Goal: Task Accomplishment & Management: Complete application form

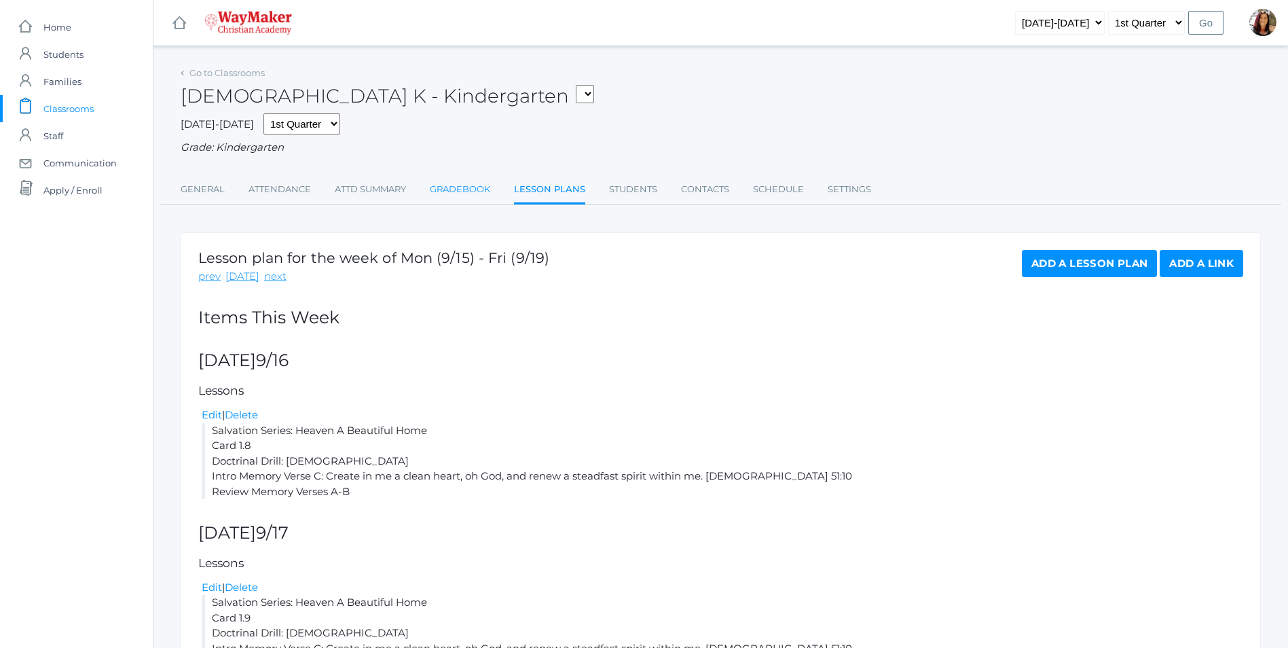
click at [434, 190] on link "Gradebook" at bounding box center [460, 189] width 60 height 27
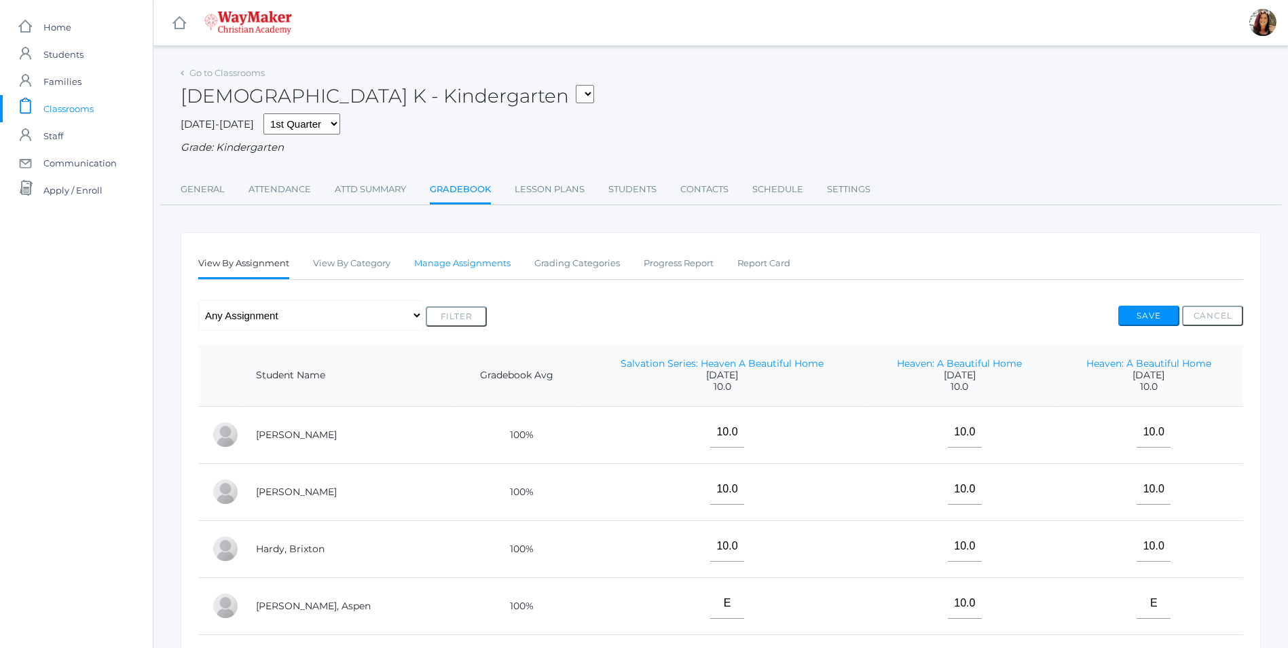
click at [446, 266] on link "Manage Assignments" at bounding box center [462, 263] width 96 height 27
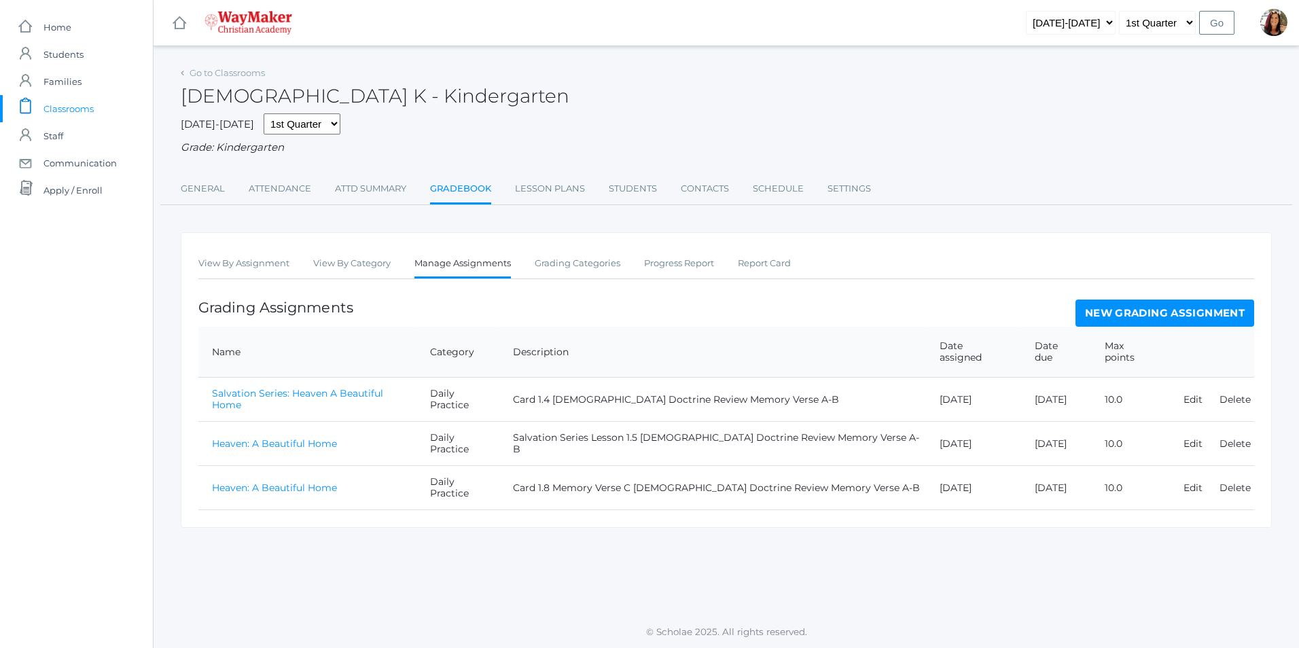
click at [1124, 308] on link "New Grading Assignment" at bounding box center [1164, 313] width 179 height 27
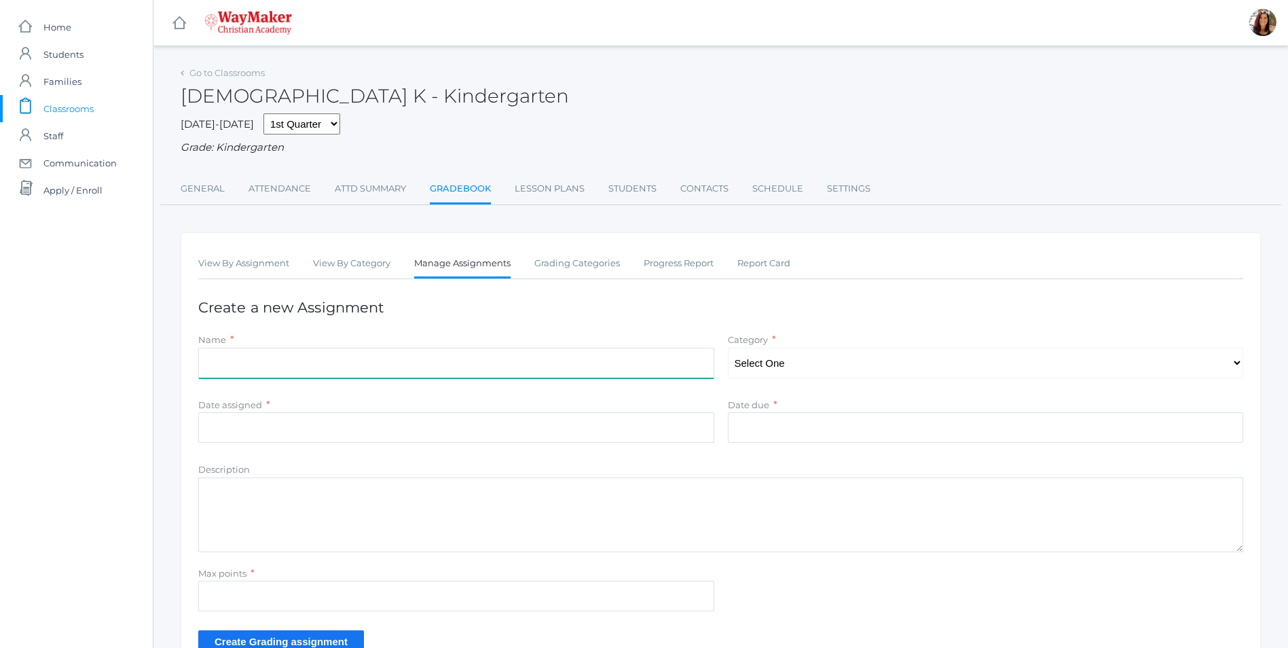
click at [306, 357] on input "Name" at bounding box center [456, 363] width 516 height 31
type input "Heaven: A Beautiful Home"
click at [1243, 370] on select "Select One Daily Practice Summative Assessment" at bounding box center [986, 363] width 516 height 31
select select "1100"
click at [728, 349] on select "Select One Daily Practice Summative Assessment" at bounding box center [986, 363] width 516 height 31
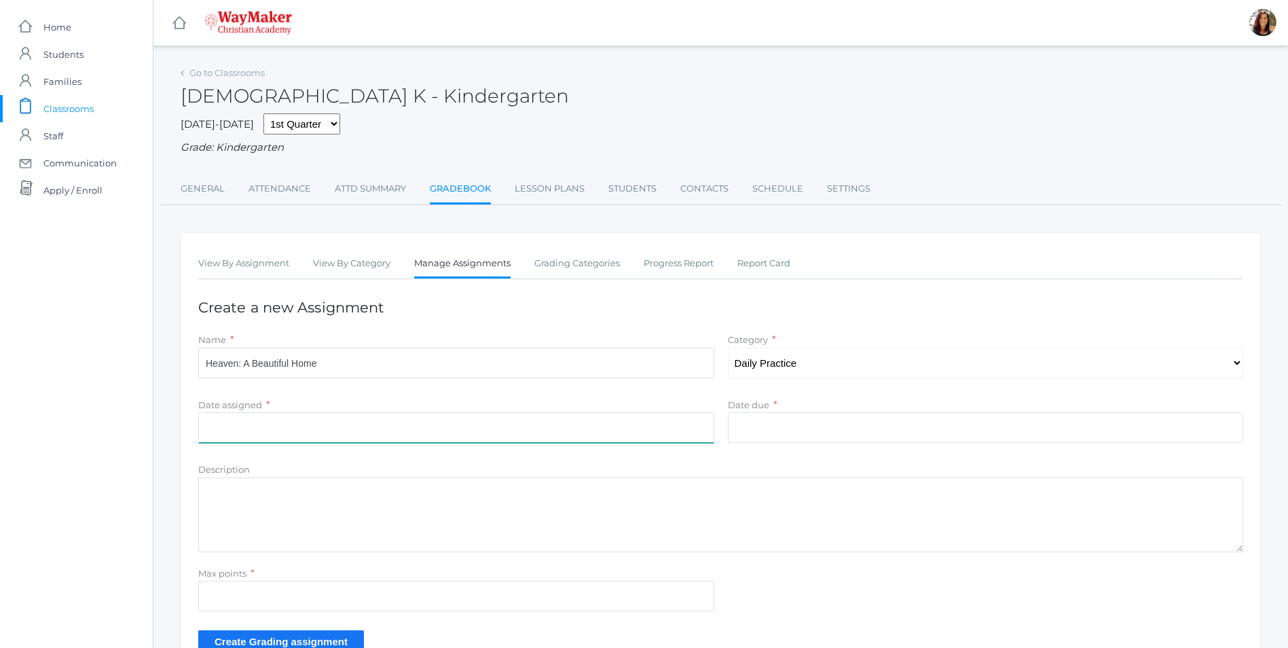
click at [304, 434] on input "Date assigned" at bounding box center [456, 427] width 516 height 31
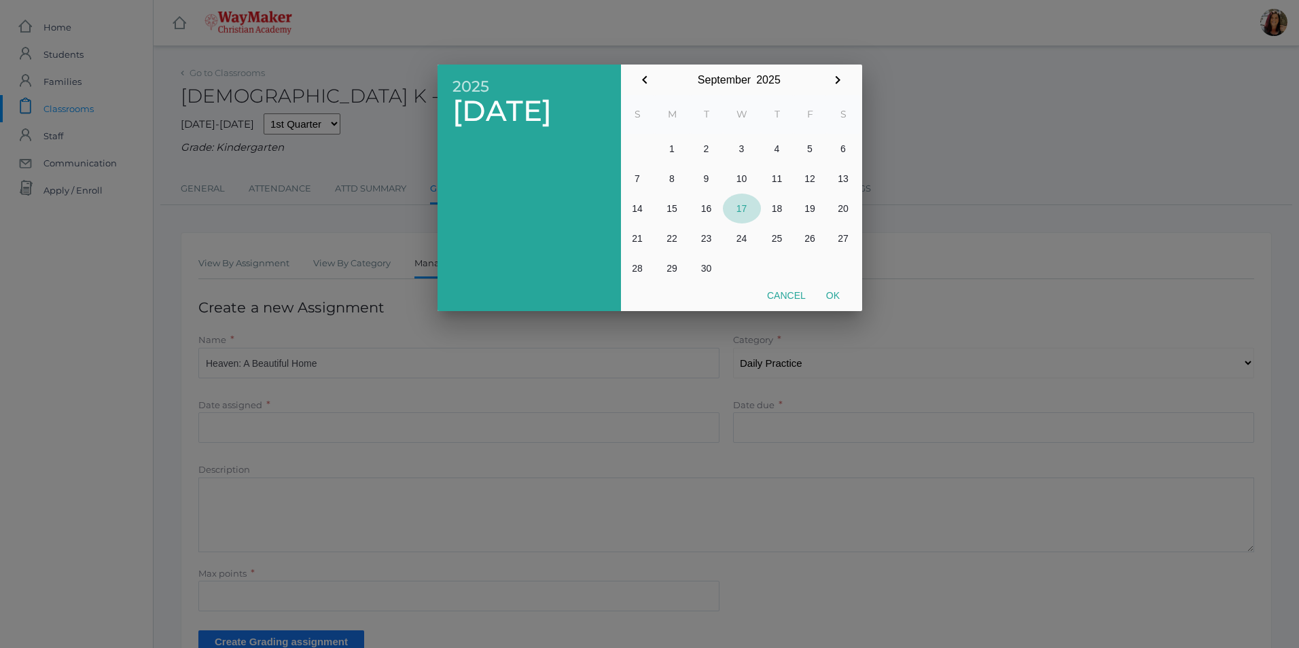
click at [740, 216] on button "17" at bounding box center [742, 209] width 38 height 30
click at [835, 297] on button "Ok" at bounding box center [833, 295] width 34 height 24
type input "[DATE]"
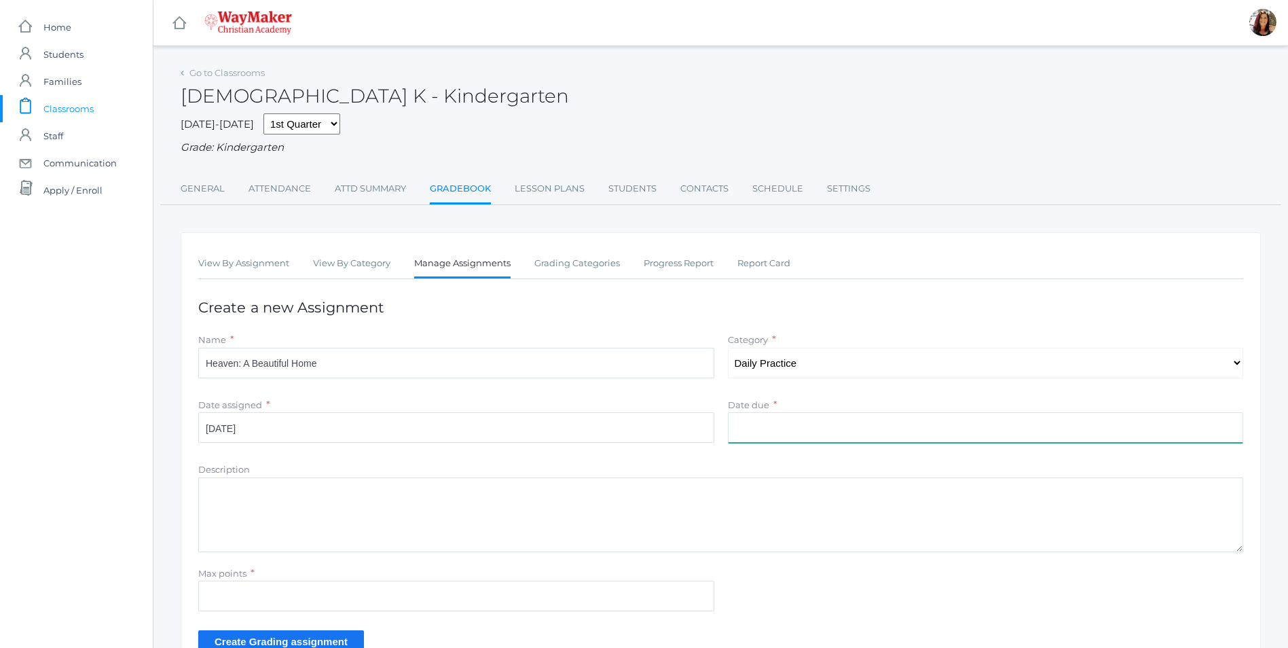
click at [766, 435] on input "Date due" at bounding box center [986, 427] width 516 height 31
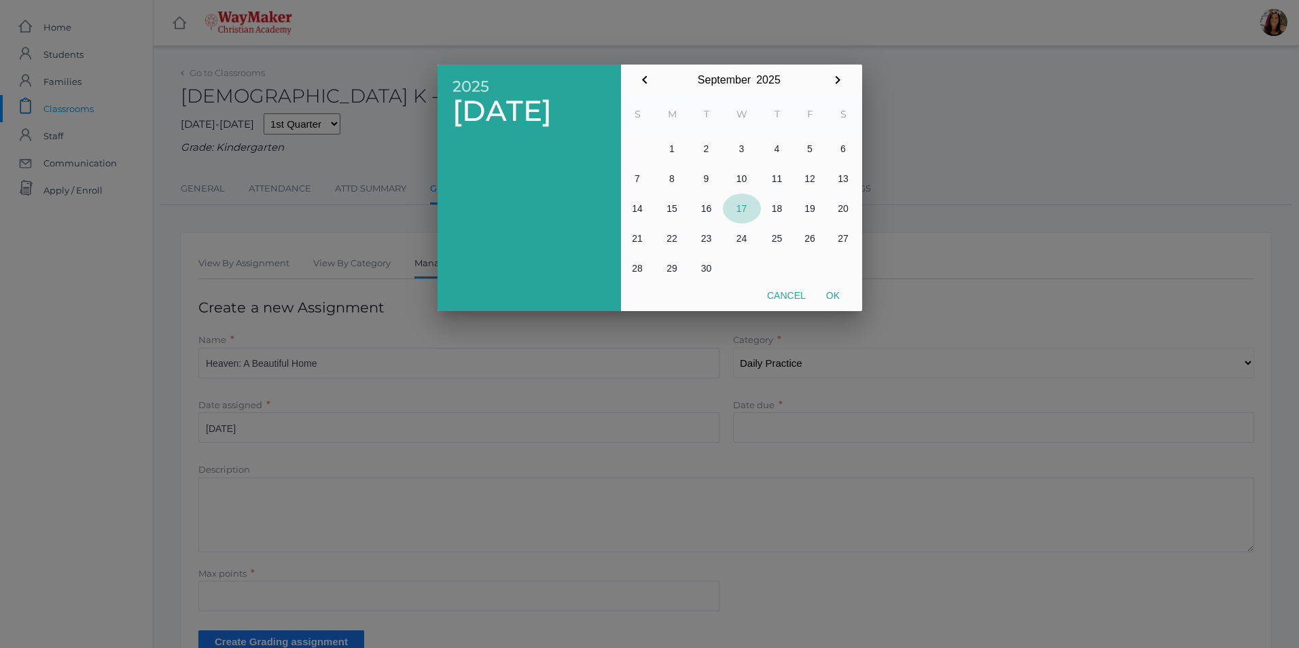
click at [742, 212] on button "17" at bounding box center [742, 209] width 38 height 30
click at [834, 292] on button "Ok" at bounding box center [833, 295] width 34 height 24
type input "[DATE]"
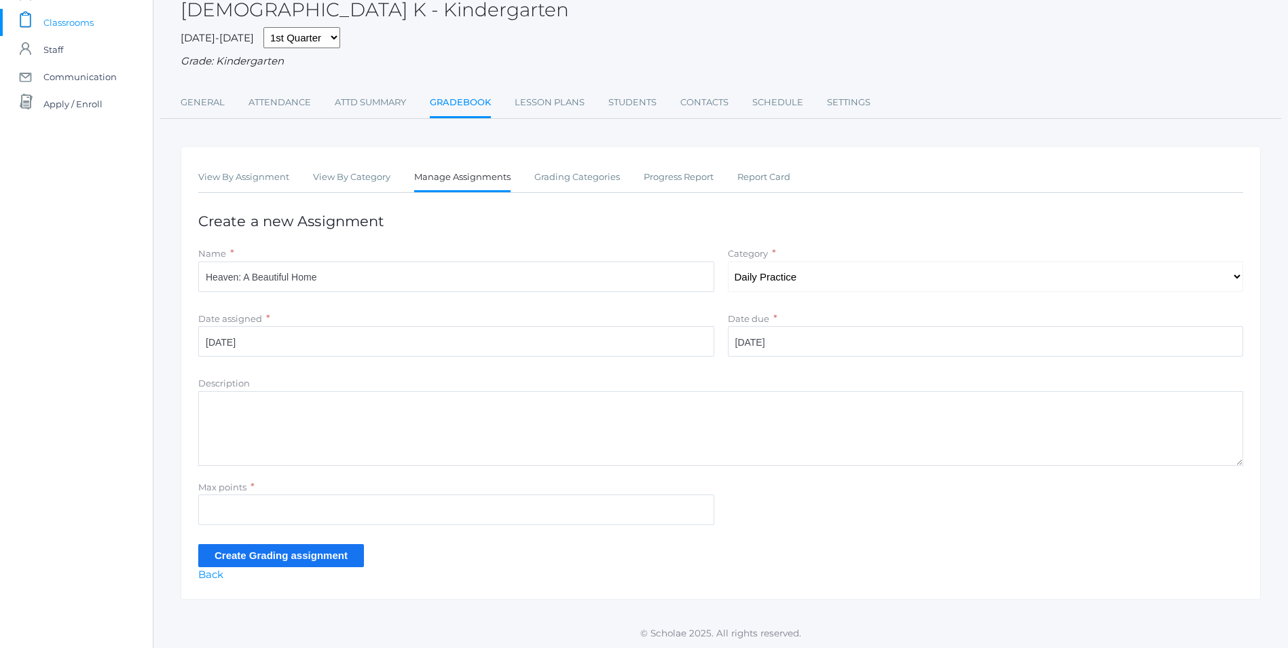
scroll to position [89, 0]
click at [218, 507] on input "Max points" at bounding box center [456, 509] width 516 height 31
type input "10"
click at [253, 406] on textarea "Description" at bounding box center [720, 428] width 1045 height 75
type textarea "Card 1.9 Bible Doctrine Review Bible Verses A-C"
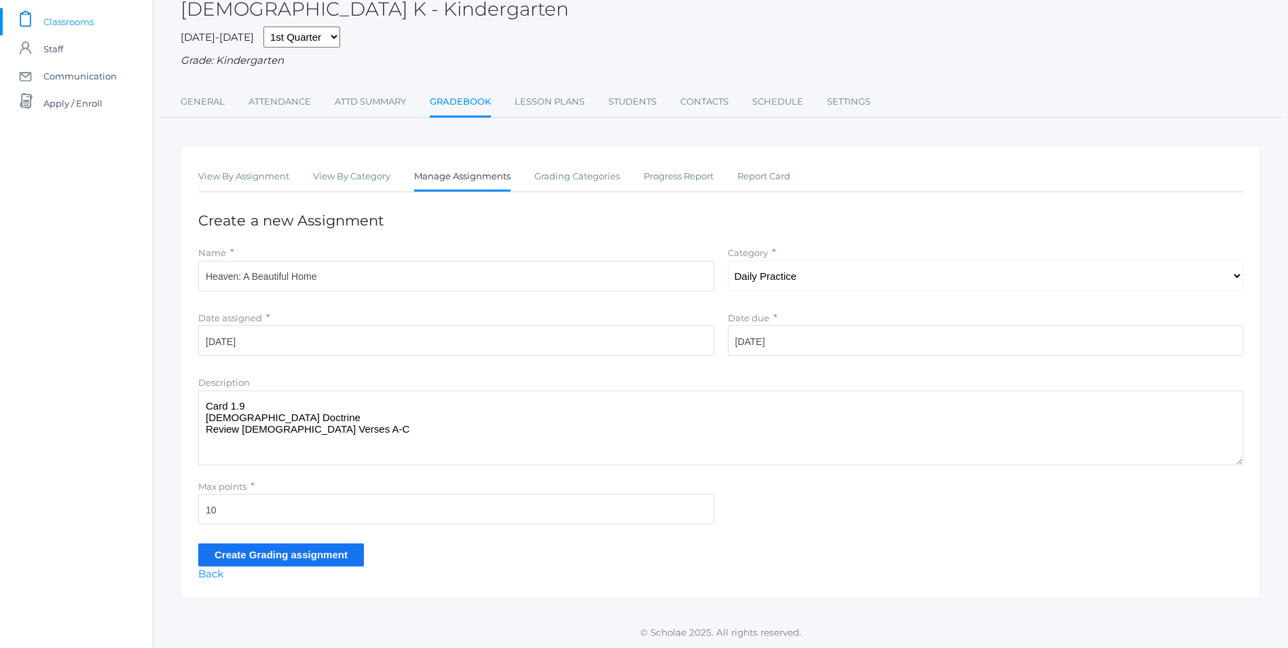
click at [302, 554] on input "Create Grading assignment" at bounding box center [281, 554] width 166 height 22
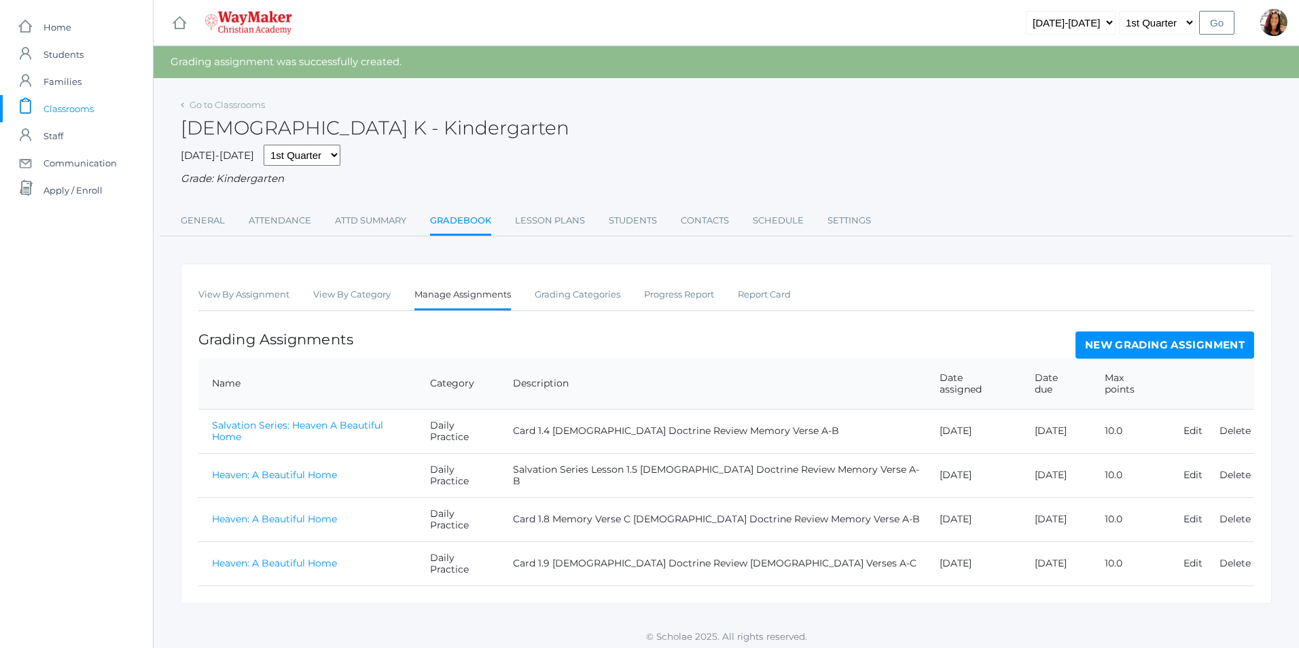
click at [329, 557] on link "Heaven: A Beautiful Home" at bounding box center [274, 563] width 125 height 12
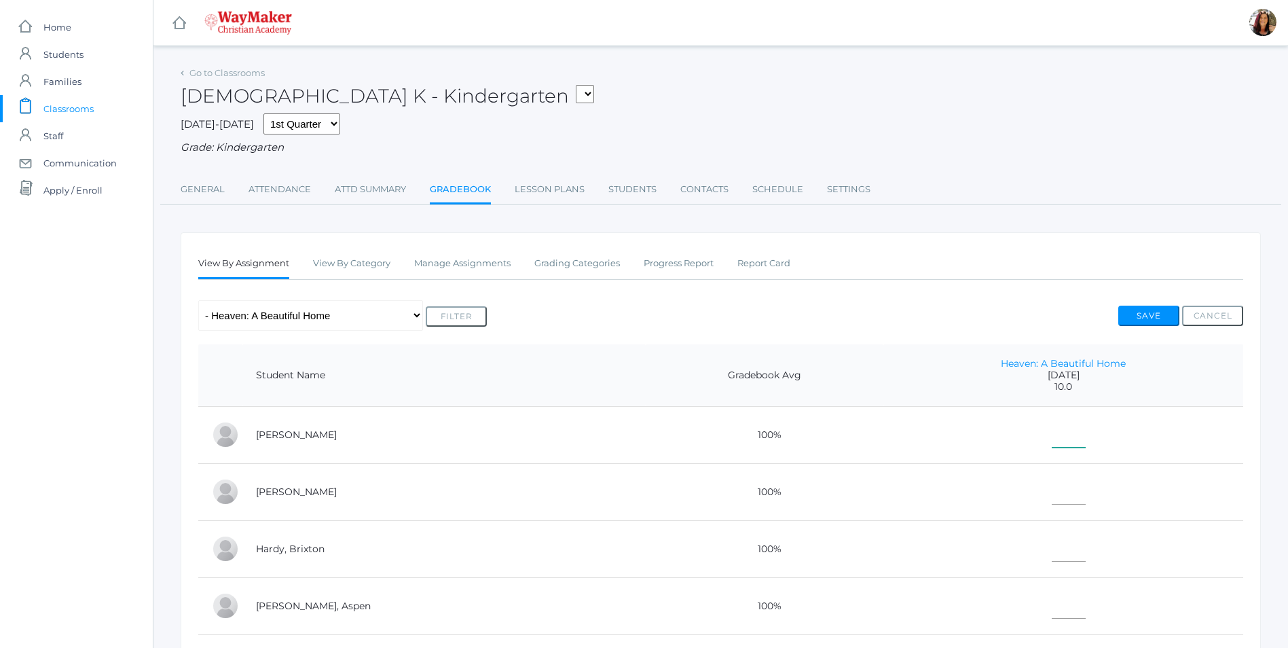
click at [1052, 433] on input"] "text" at bounding box center [1069, 432] width 34 height 31
type input"] "10"
drag, startPoint x: 1027, startPoint y: 471, endPoint x: 1014, endPoint y: 462, distance: 16.0
click at [1024, 471] on td at bounding box center [1064, 491] width 360 height 57
click at [1052, 491] on input"] "text" at bounding box center [1069, 489] width 34 height 31
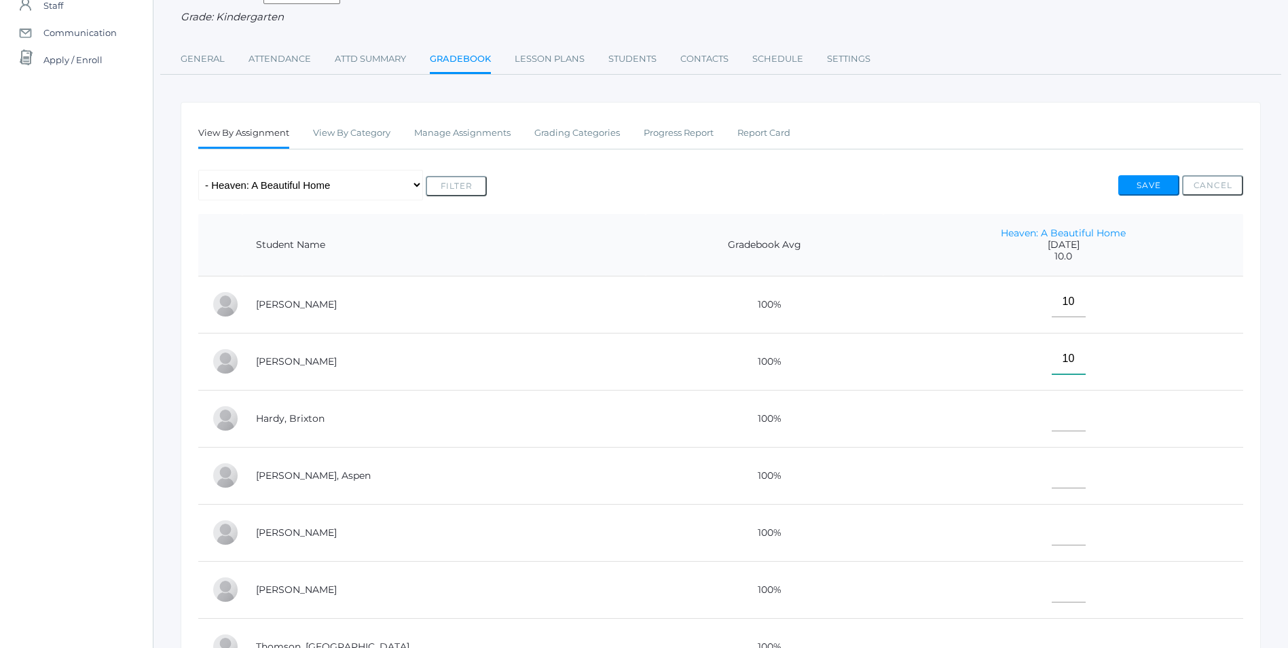
scroll to position [136, 0]
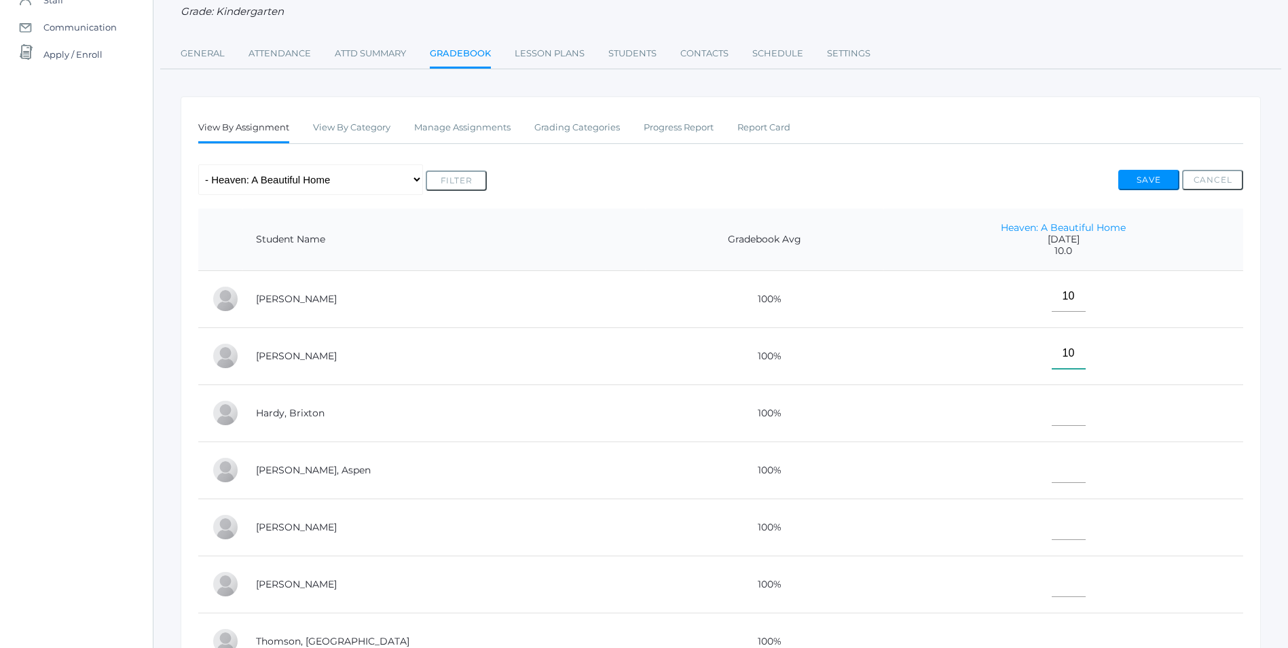
type input"] "10"
click at [1052, 402] on input"] "text" at bounding box center [1069, 410] width 34 height 31
type input"] "10"
click at [1052, 474] on input"] "text" at bounding box center [1069, 467] width 34 height 31
type input"] "10"
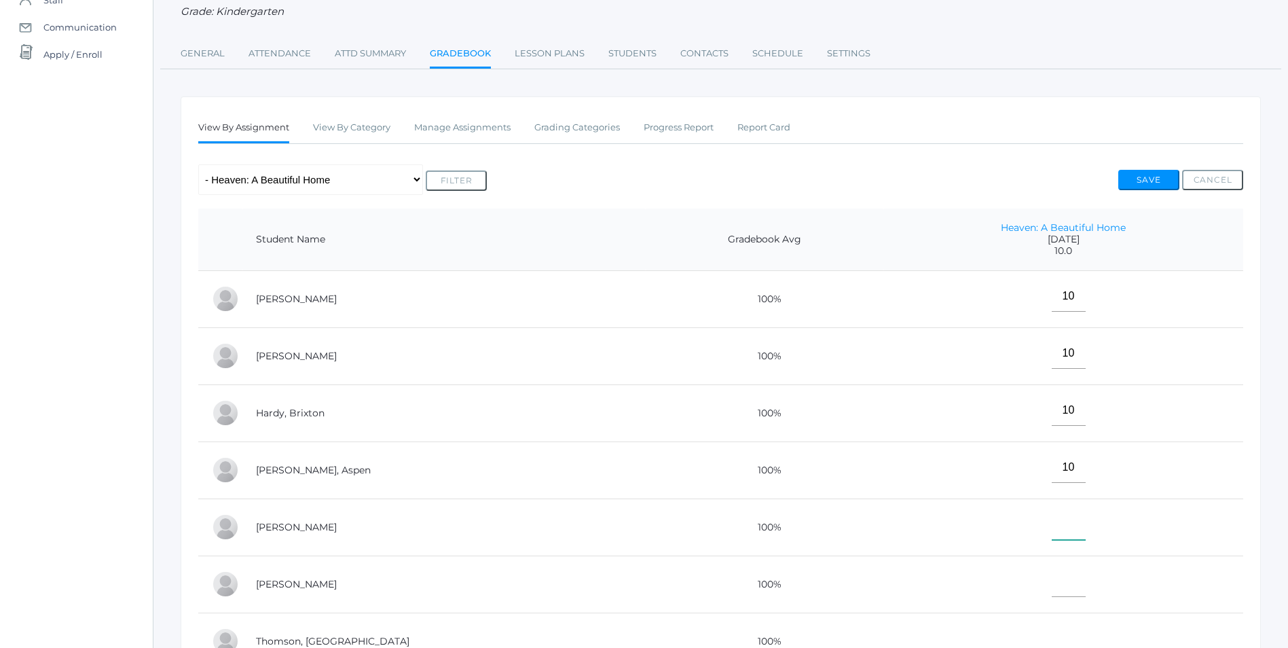
click at [1052, 538] on input"] "text" at bounding box center [1069, 524] width 34 height 31
type input"] "E"
click at [1052, 594] on input"] "text" at bounding box center [1069, 581] width 34 height 31
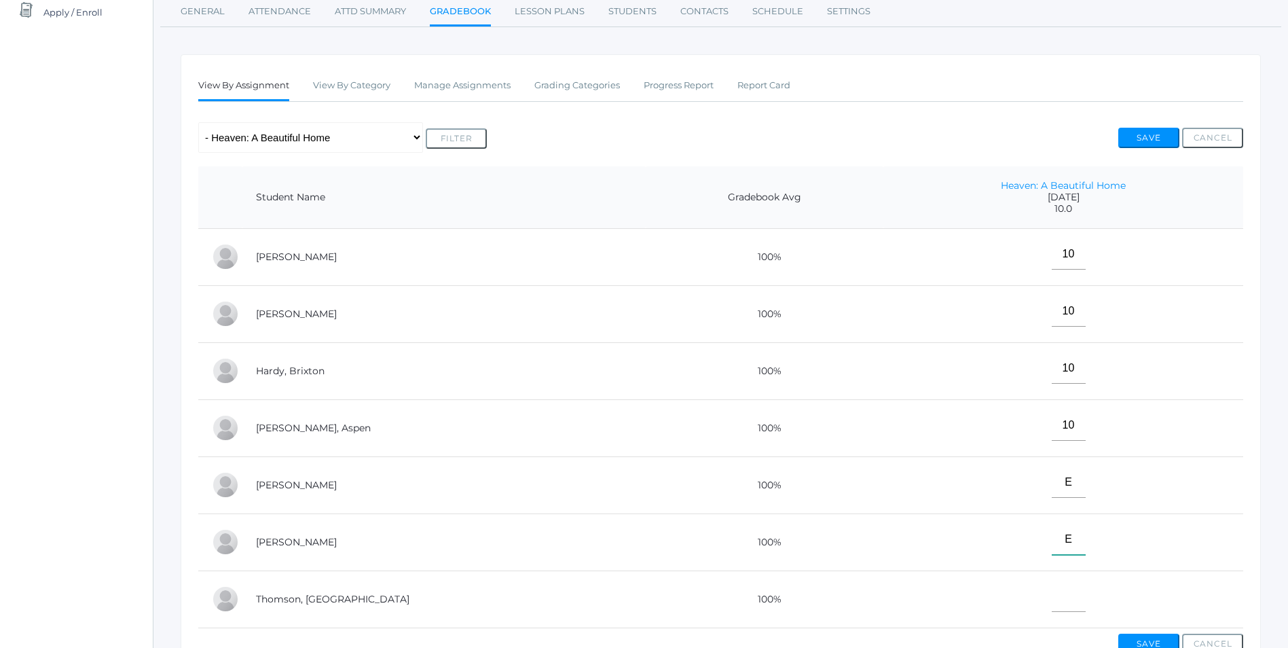
scroll to position [272, 0]
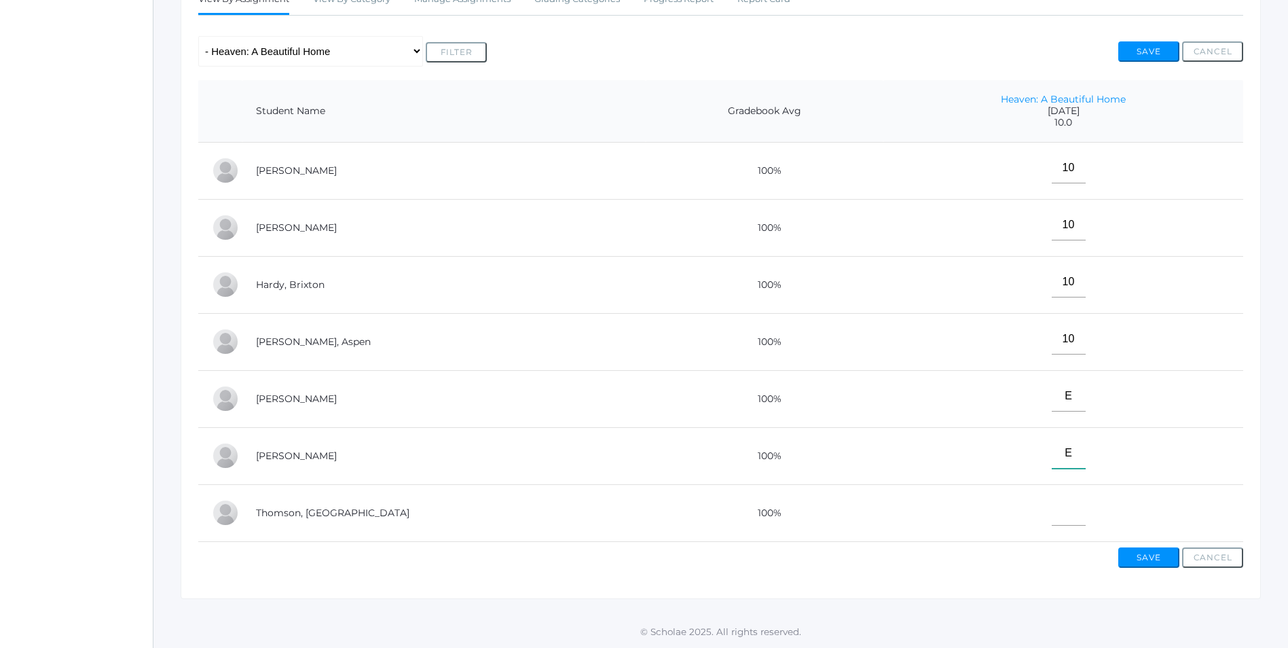
type input"] "E"
click at [1052, 505] on input"] "text" at bounding box center [1069, 510] width 34 height 31
type input"] "10"
click at [1165, 562] on button "Save" at bounding box center [1149, 557] width 61 height 20
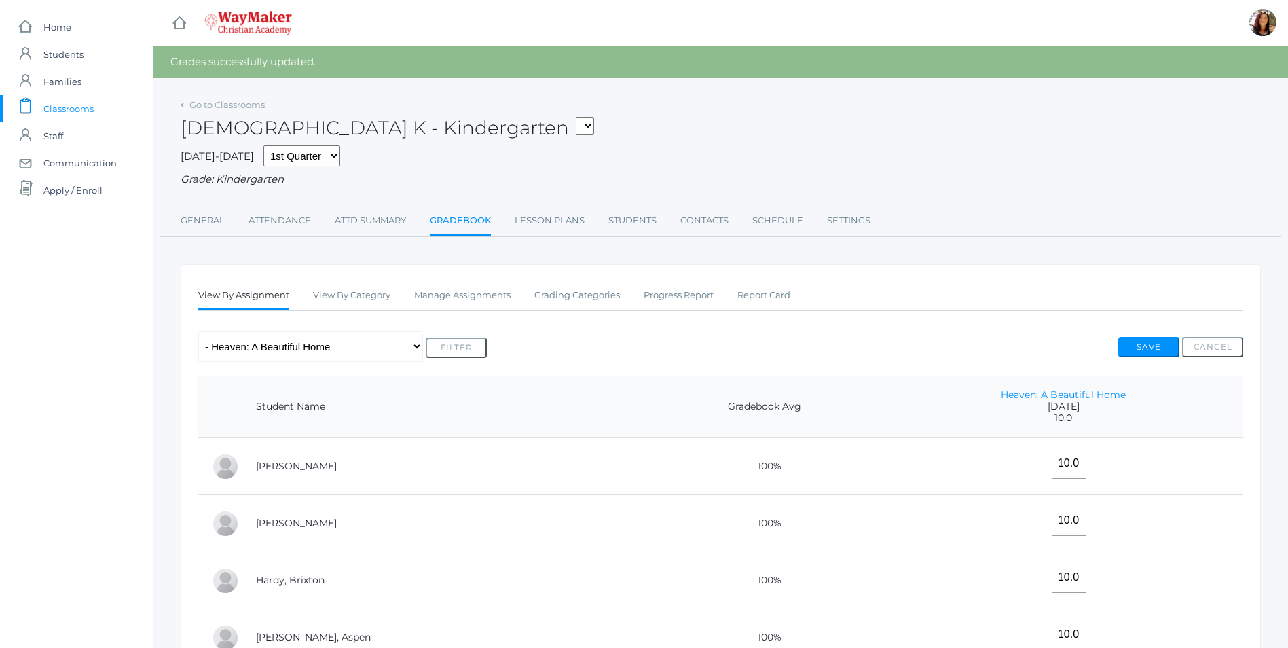
click at [576, 123] on select "KINDER - Small Group Reading & Writing K Kindergarten KINDER - Math K Kindergar…" at bounding box center [585, 126] width 18 height 18
select select "2555"
click at [576, 117] on select "KINDER - Small Group Reading & Writing K Kindergarten KINDER - Math K Kindergar…" at bounding box center [585, 126] width 18 height 18
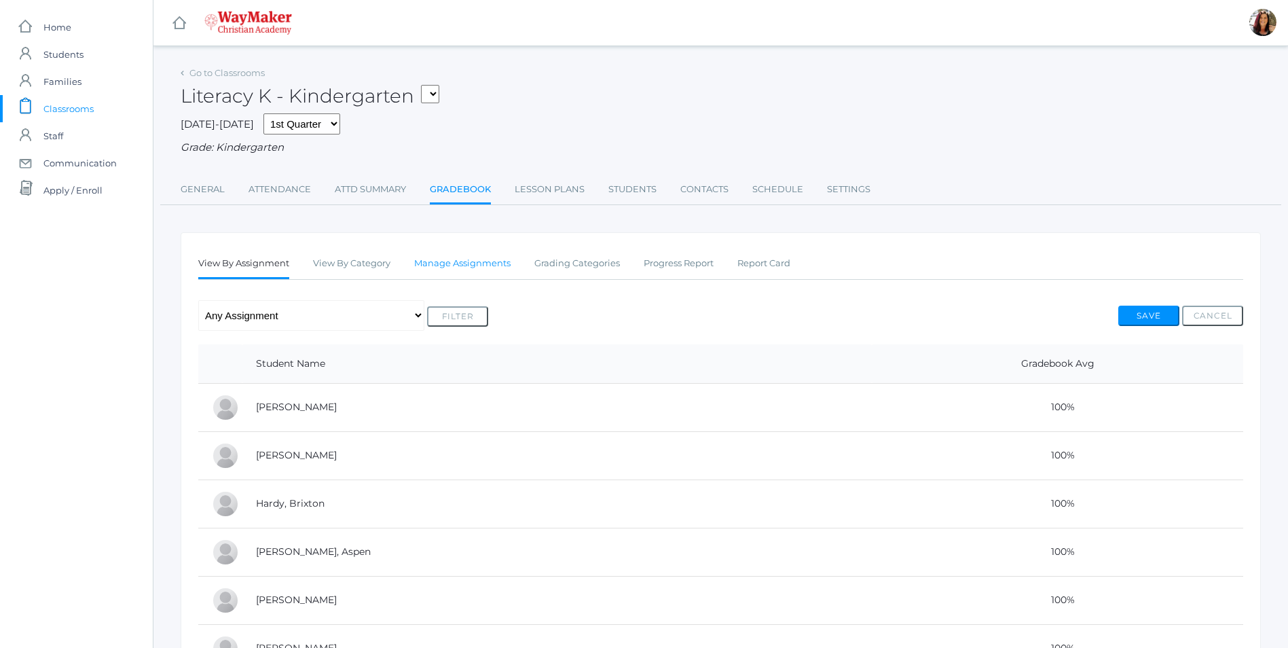
click at [483, 274] on link "Manage Assignments" at bounding box center [462, 263] width 96 height 27
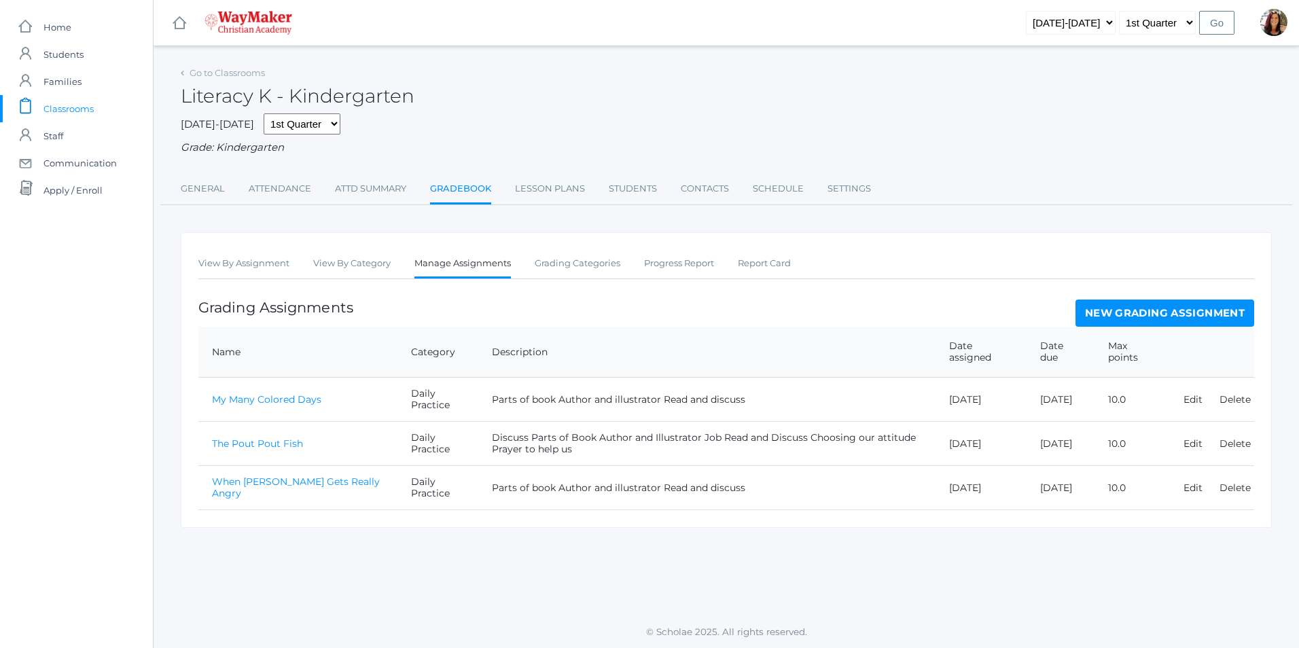
click at [1140, 312] on link "New Grading Assignment" at bounding box center [1164, 313] width 179 height 27
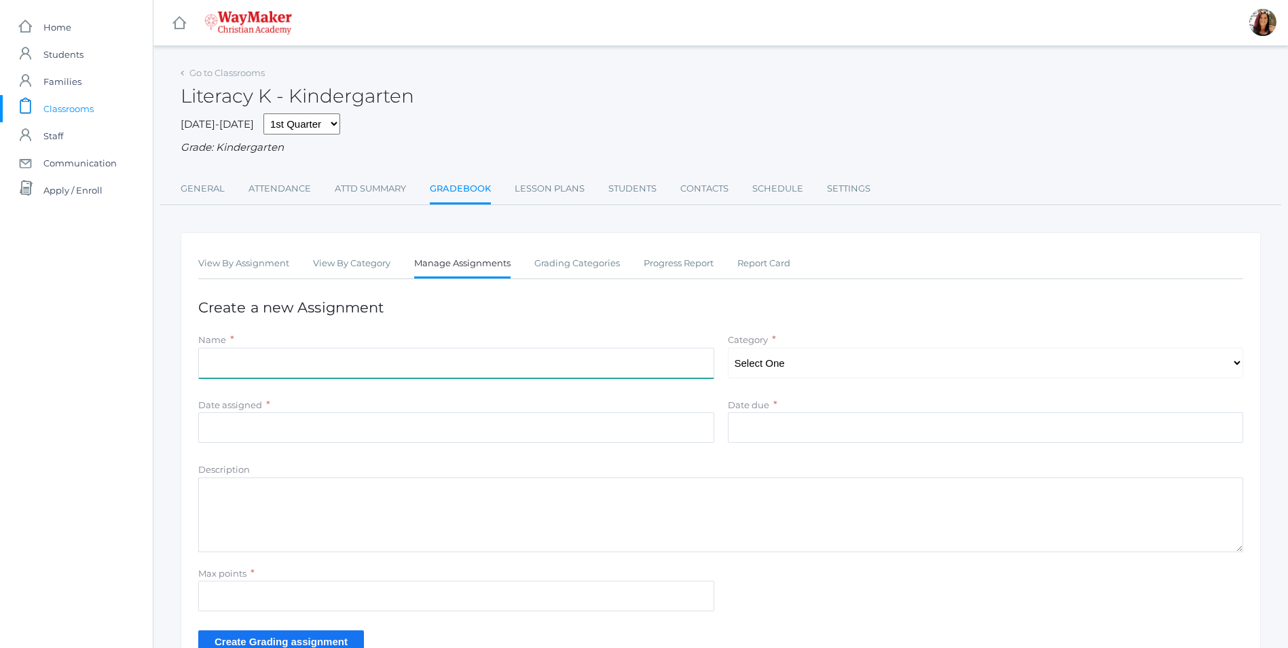
click at [213, 367] on input "Name" at bounding box center [456, 363] width 516 height 31
type input "The Very Hungry Caterpillar"
click at [1234, 368] on select "Select One Daily Practice Summative Assessment" at bounding box center [986, 363] width 516 height 31
select select "1102"
click at [728, 349] on select "Select One Daily Practice Summative Assessment" at bounding box center [986, 363] width 516 height 31
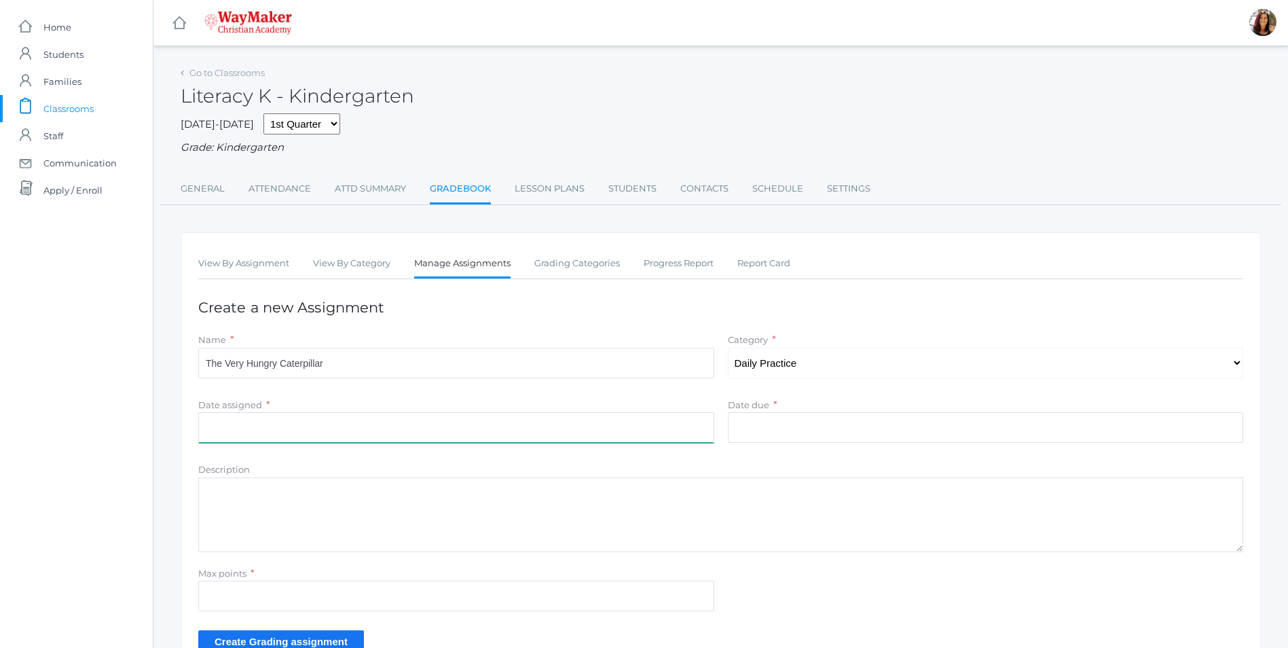
click at [270, 422] on input "Date assigned" at bounding box center [456, 427] width 516 height 31
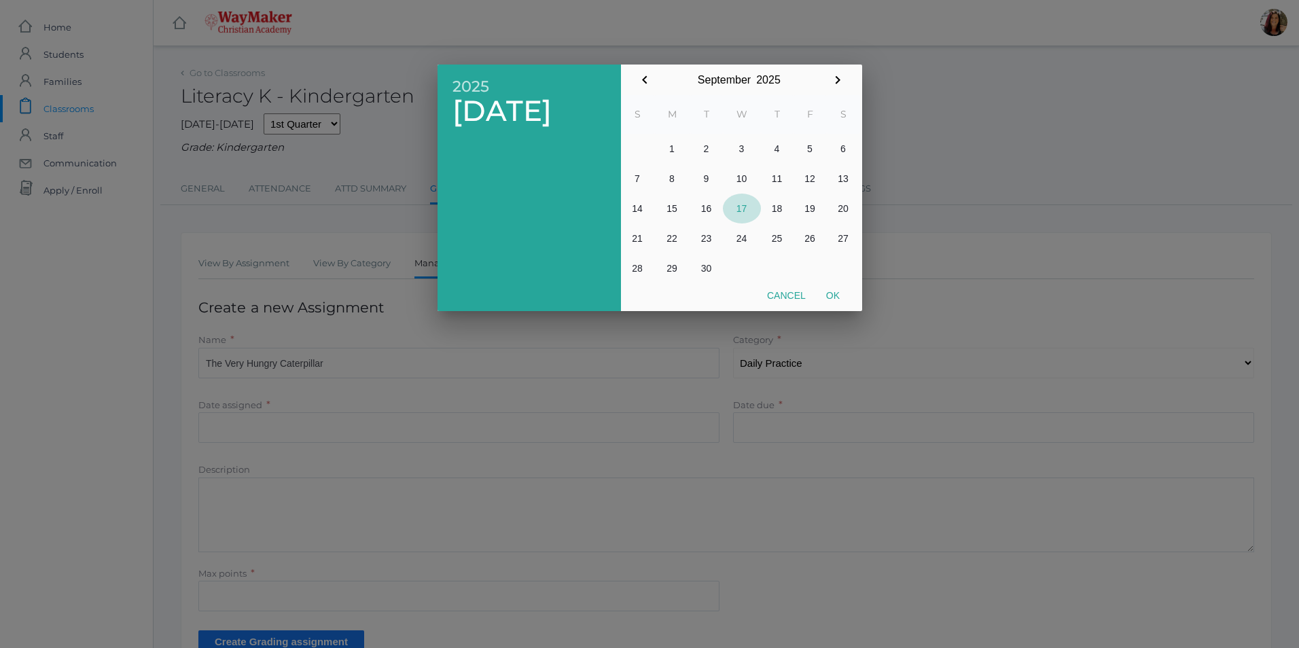
click at [744, 214] on button "17" at bounding box center [742, 209] width 38 height 30
click at [827, 295] on button "Ok" at bounding box center [833, 295] width 34 height 24
type input "2025-09-17"
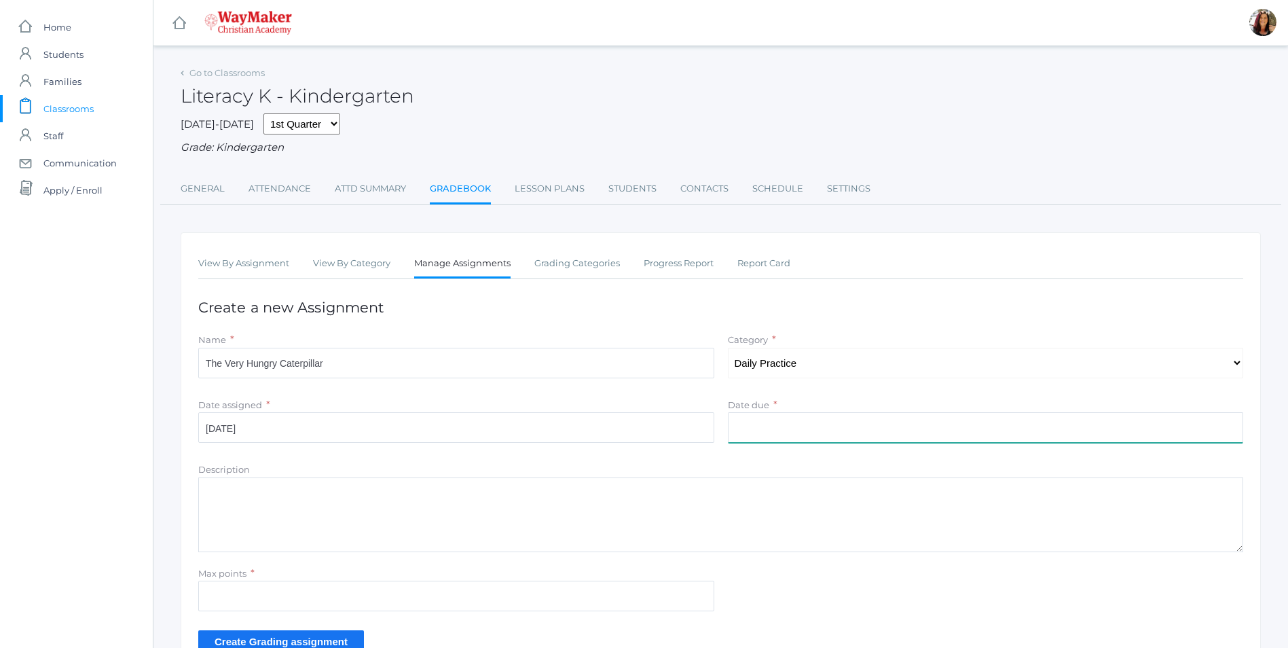
click at [936, 425] on input "Date due" at bounding box center [986, 427] width 516 height 31
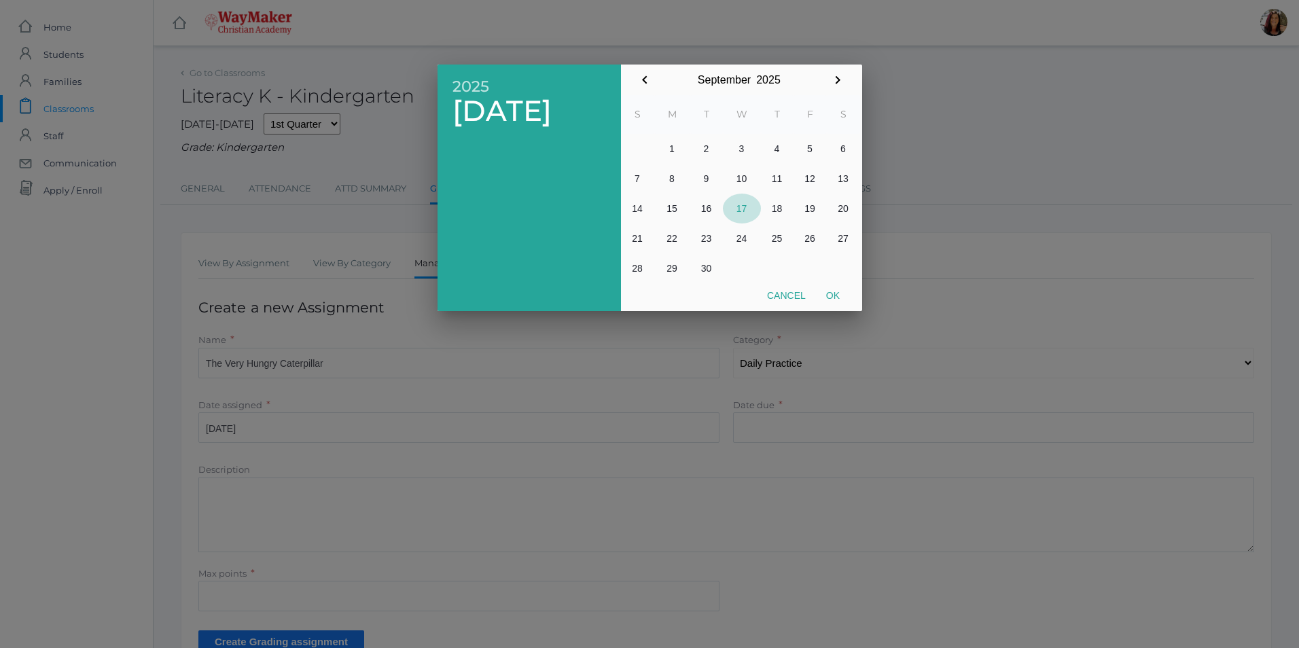
click at [745, 204] on button "17" at bounding box center [742, 209] width 38 height 30
click at [835, 294] on button "Ok" at bounding box center [833, 295] width 34 height 24
type input "2025-09-17"
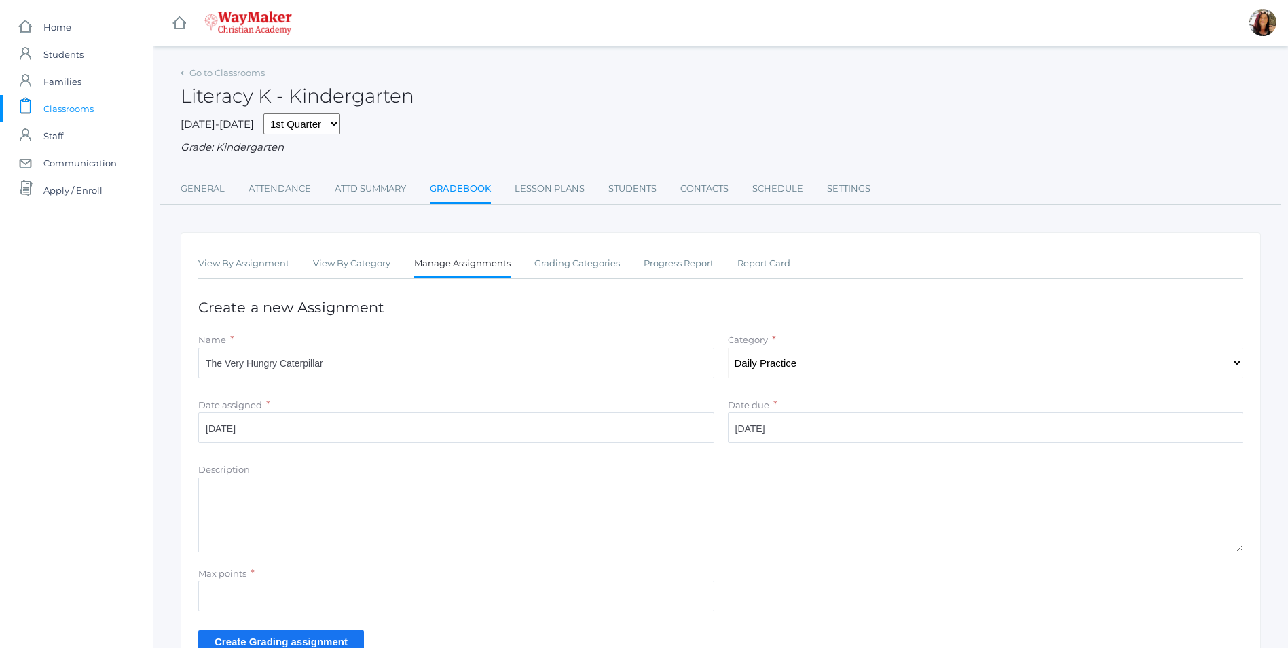
click at [251, 497] on textarea "Description" at bounding box center [720, 514] width 1045 height 75
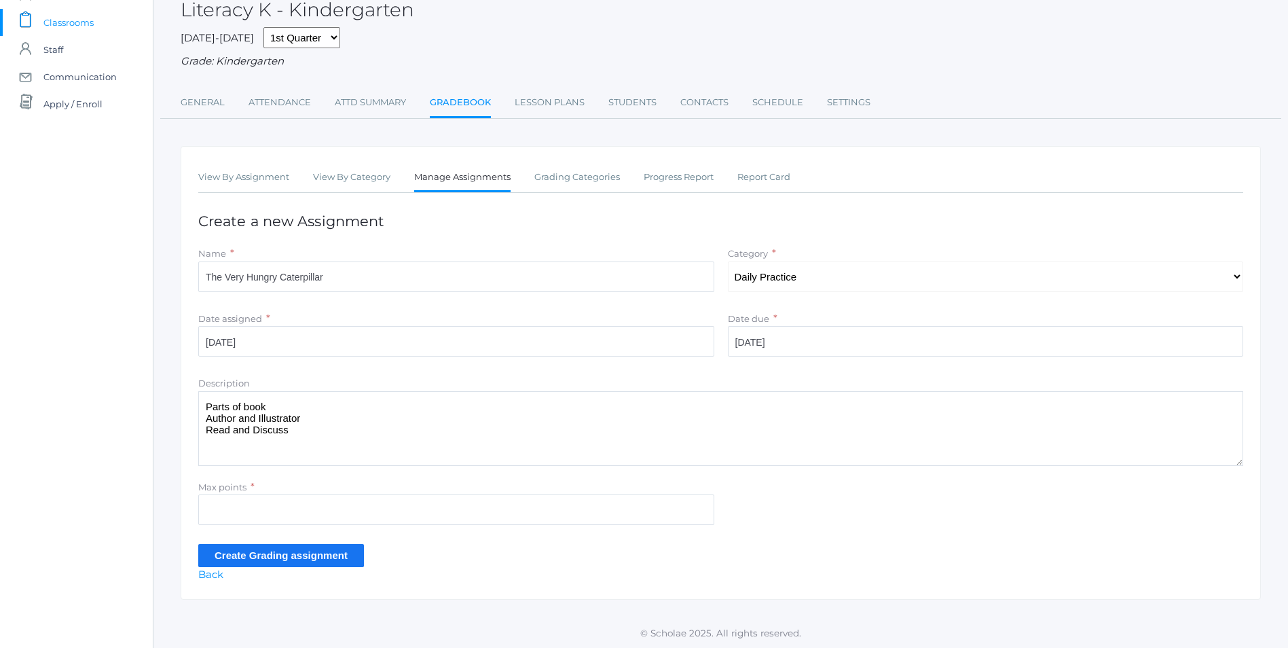
scroll to position [89, 0]
type textarea "Parts of book Author and Illustrator Read and Discuss"
click at [230, 511] on input "Max points" at bounding box center [456, 509] width 516 height 31
type input "10"
click at [274, 551] on input "Create Grading assignment" at bounding box center [281, 554] width 166 height 22
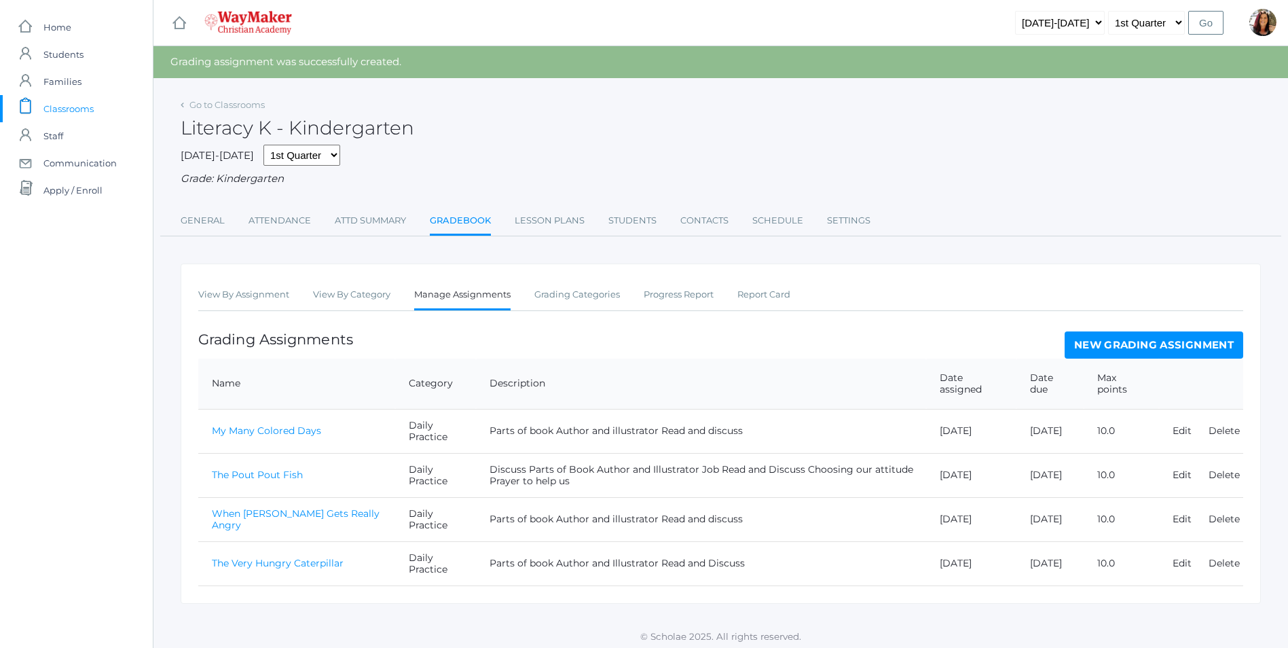
scroll to position [7, 0]
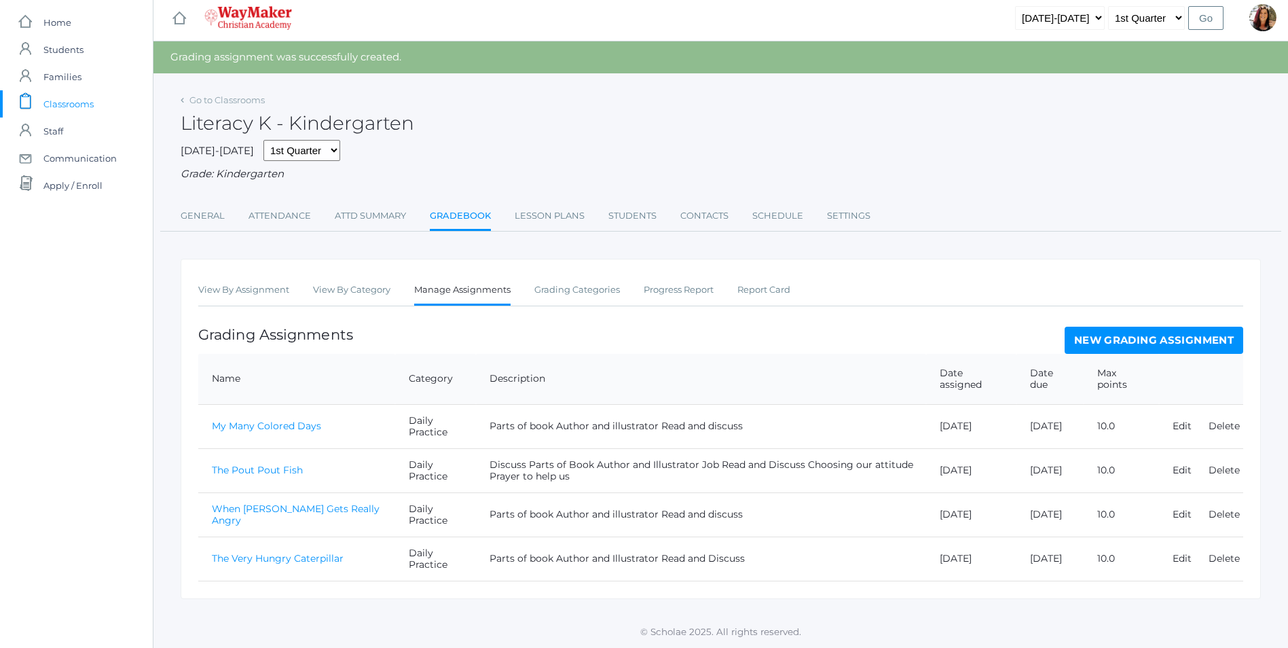
click at [324, 556] on link "The Very Hungry Caterpillar" at bounding box center [278, 558] width 132 height 12
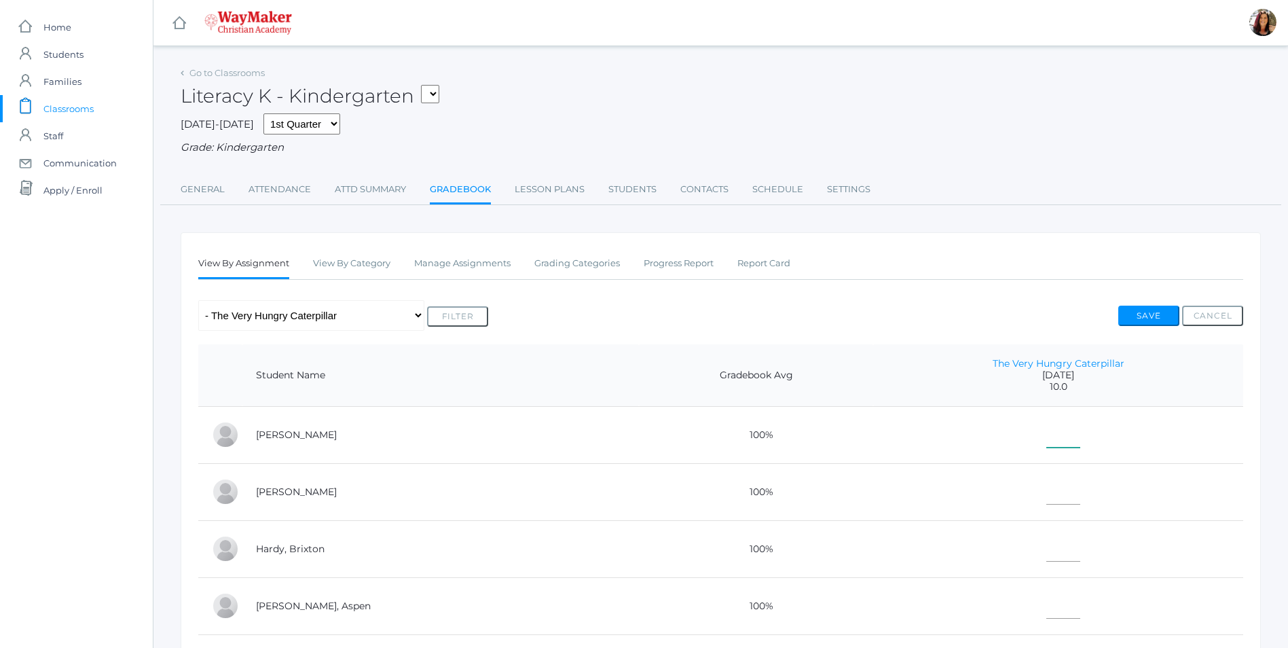
click at [1047, 444] on input"] "text" at bounding box center [1064, 432] width 34 height 31
type input"] "10"
click at [1047, 496] on input"] "text" at bounding box center [1064, 489] width 34 height 31
type input"] "10"
click at [1047, 554] on input"] "text" at bounding box center [1064, 546] width 34 height 31
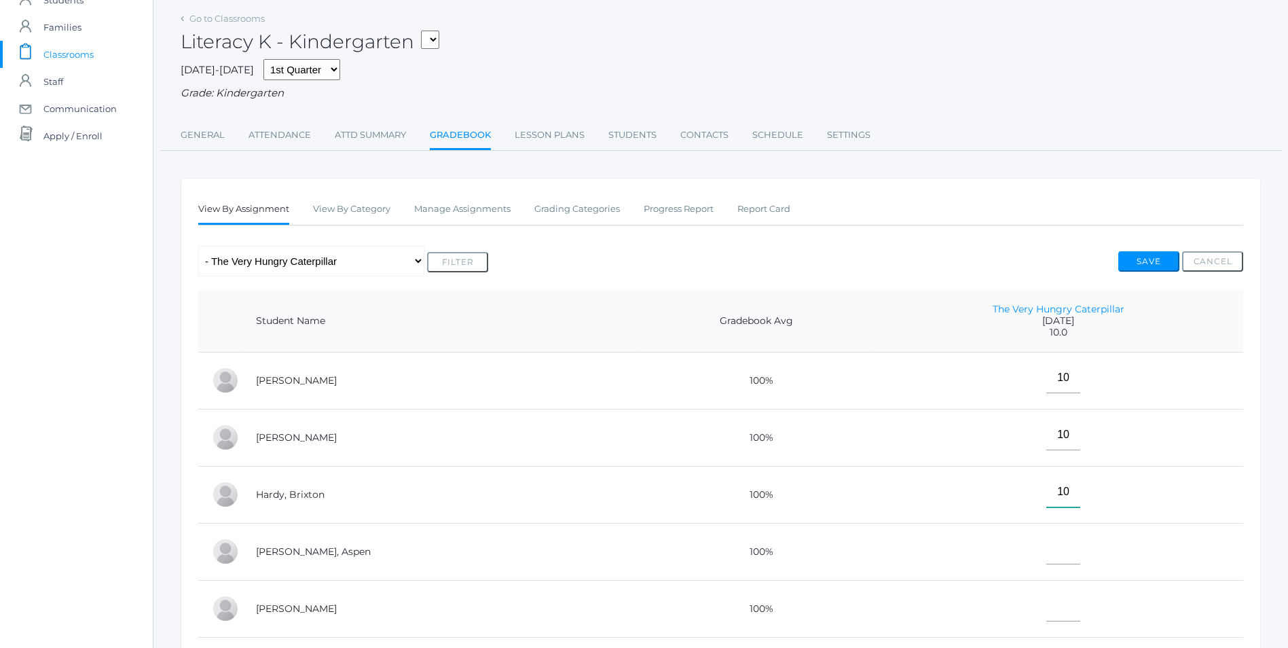
scroll to position [136, 0]
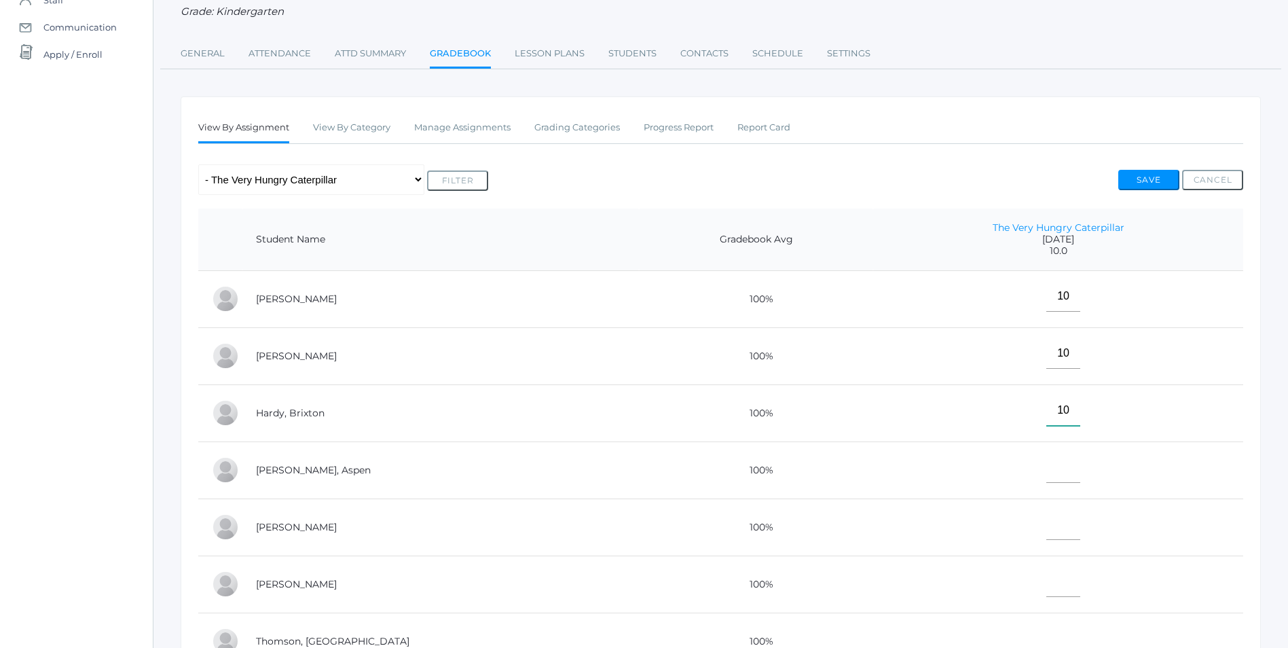
type input"] "10"
drag, startPoint x: 1020, startPoint y: 481, endPoint x: 1078, endPoint y: 452, distance: 65.3
click at [1043, 468] on td at bounding box center [1058, 469] width 370 height 57
type input"] "10"
click at [1047, 535] on input"] "text" at bounding box center [1064, 524] width 34 height 31
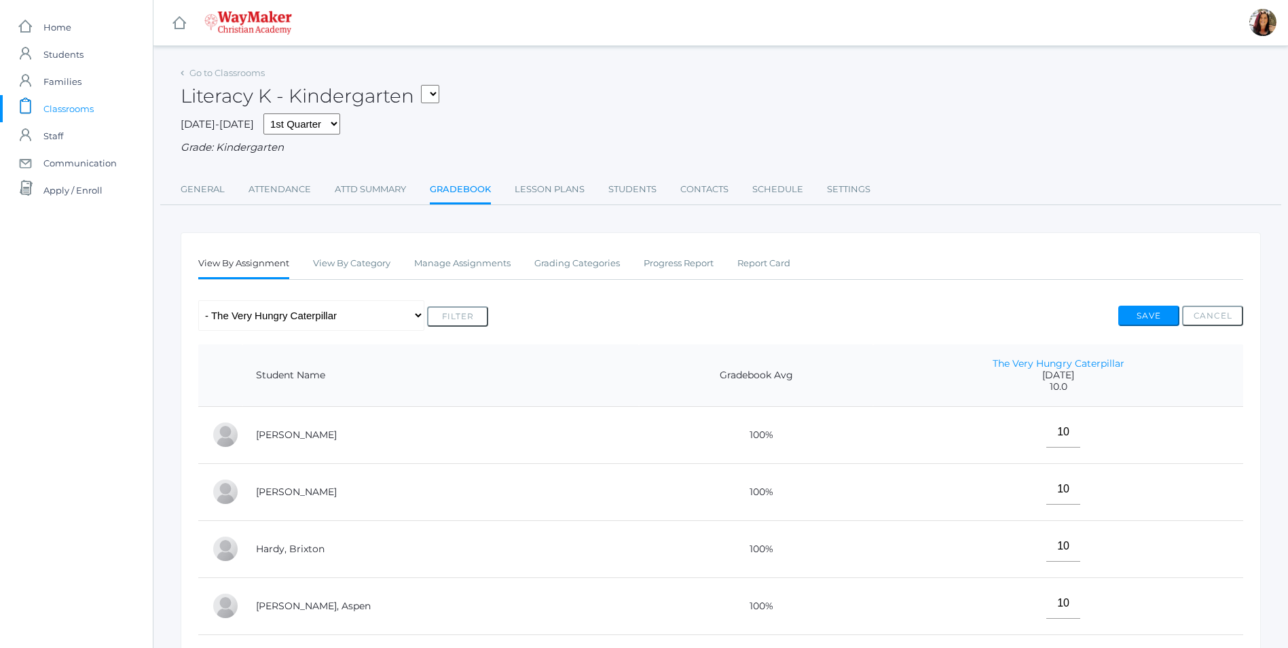
scroll to position [272, 0]
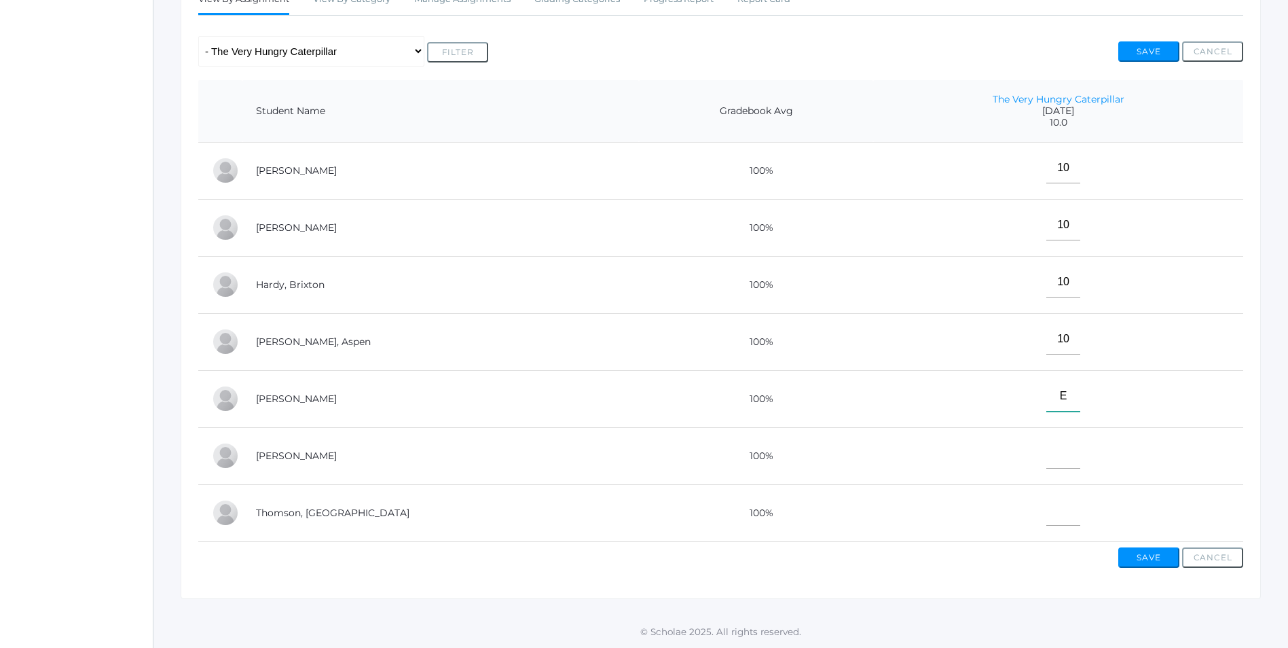
type input"] "E"
click at [1047, 452] on input"] "text" at bounding box center [1064, 453] width 34 height 31
type input"] "E"
click at [1047, 507] on input"] "text" at bounding box center [1064, 510] width 34 height 31
type input"] "10"
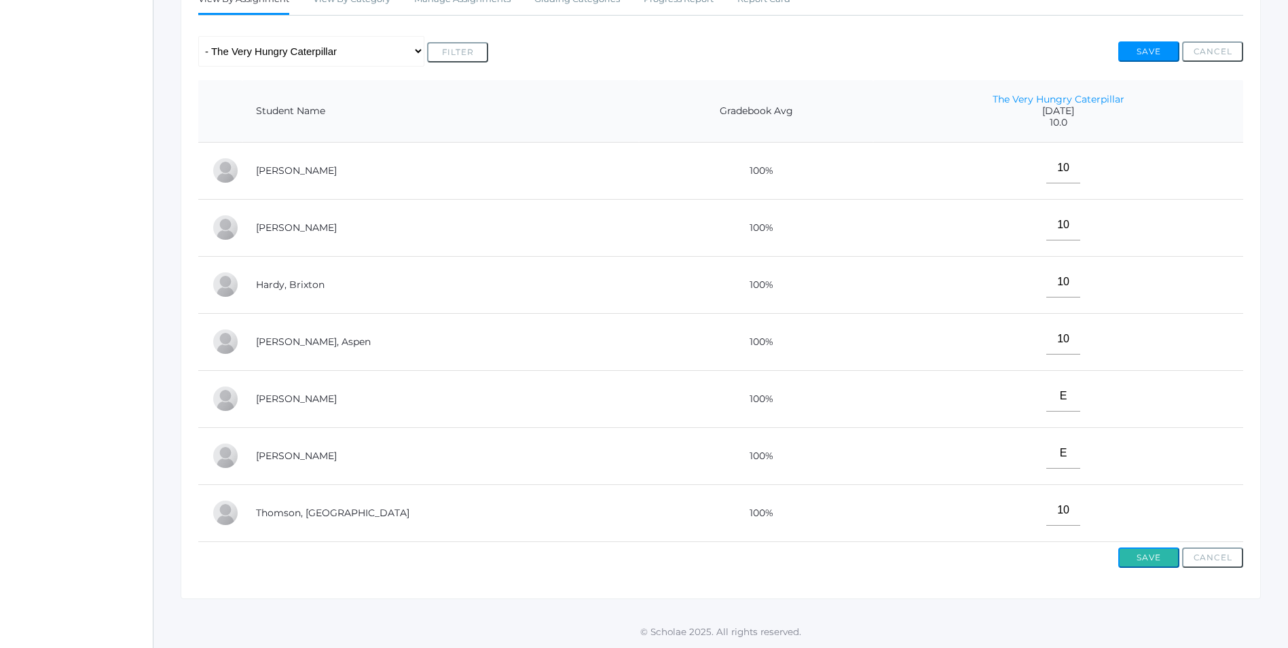
click at [1154, 564] on button "Save" at bounding box center [1149, 557] width 61 height 20
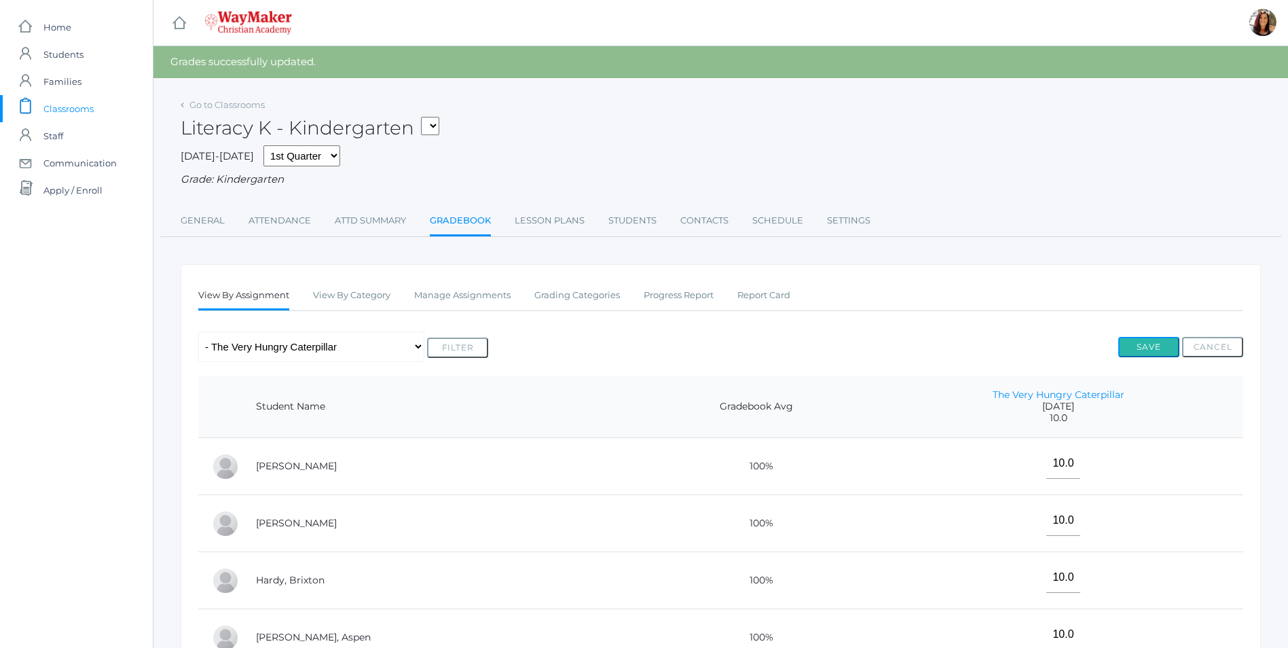
click at [1143, 350] on button "Save" at bounding box center [1149, 347] width 61 height 20
click at [439, 120] on select "KINDER - Small Group Reading & Writing K Kindergarten KINDER - Math K Kindergar…" at bounding box center [430, 126] width 18 height 18
select select "2556"
click at [426, 117] on select "KINDER - Small Group Reading & Writing K Kindergarten KINDER - Math K Kindergar…" at bounding box center [430, 126] width 18 height 18
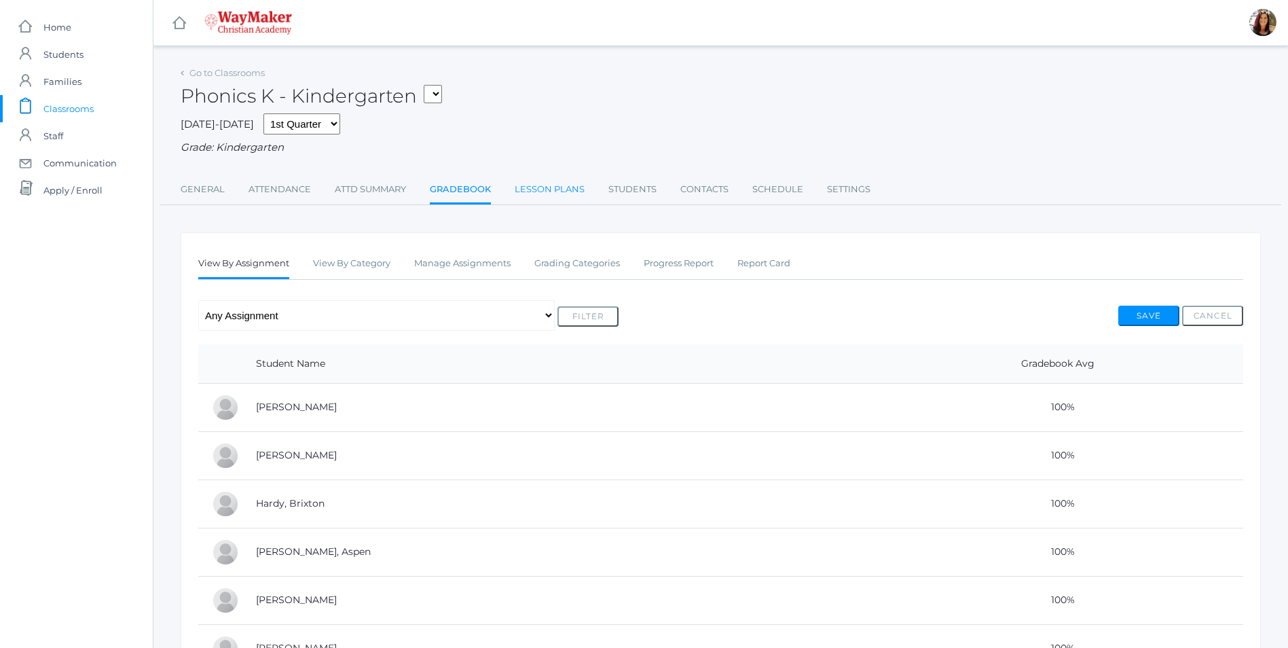
click at [541, 194] on link "Lesson Plans" at bounding box center [550, 189] width 70 height 27
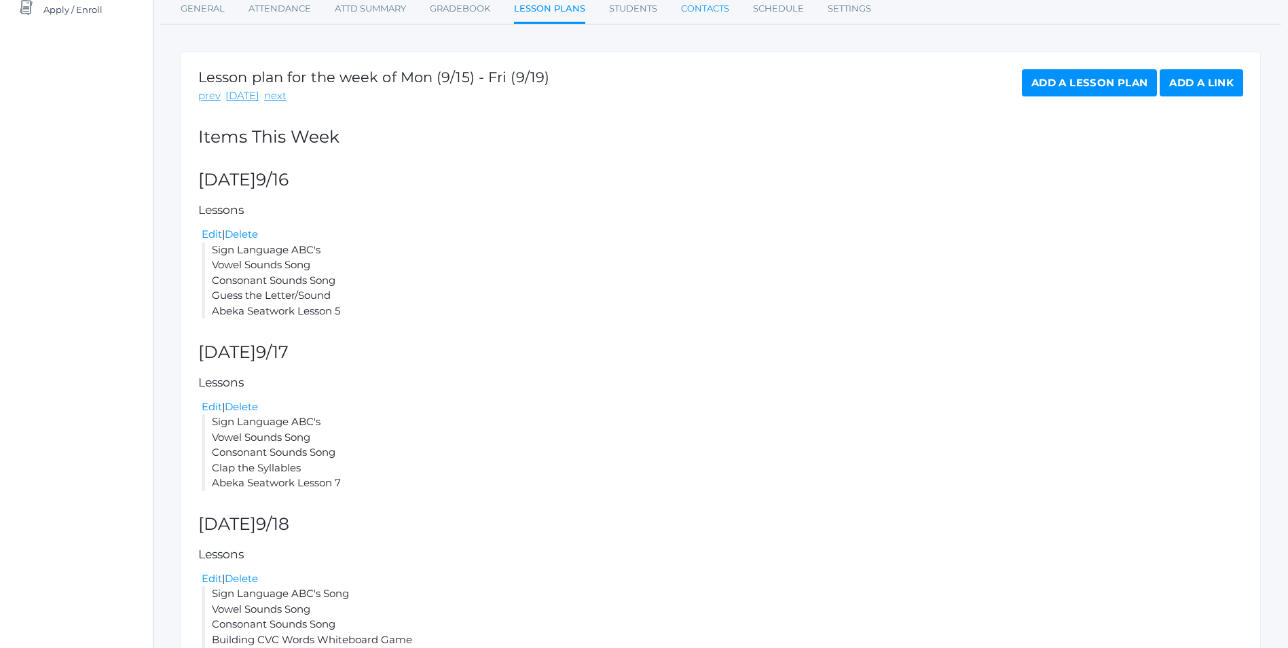
scroll to position [204, 0]
